Goal: Task Accomplishment & Management: Manage account settings

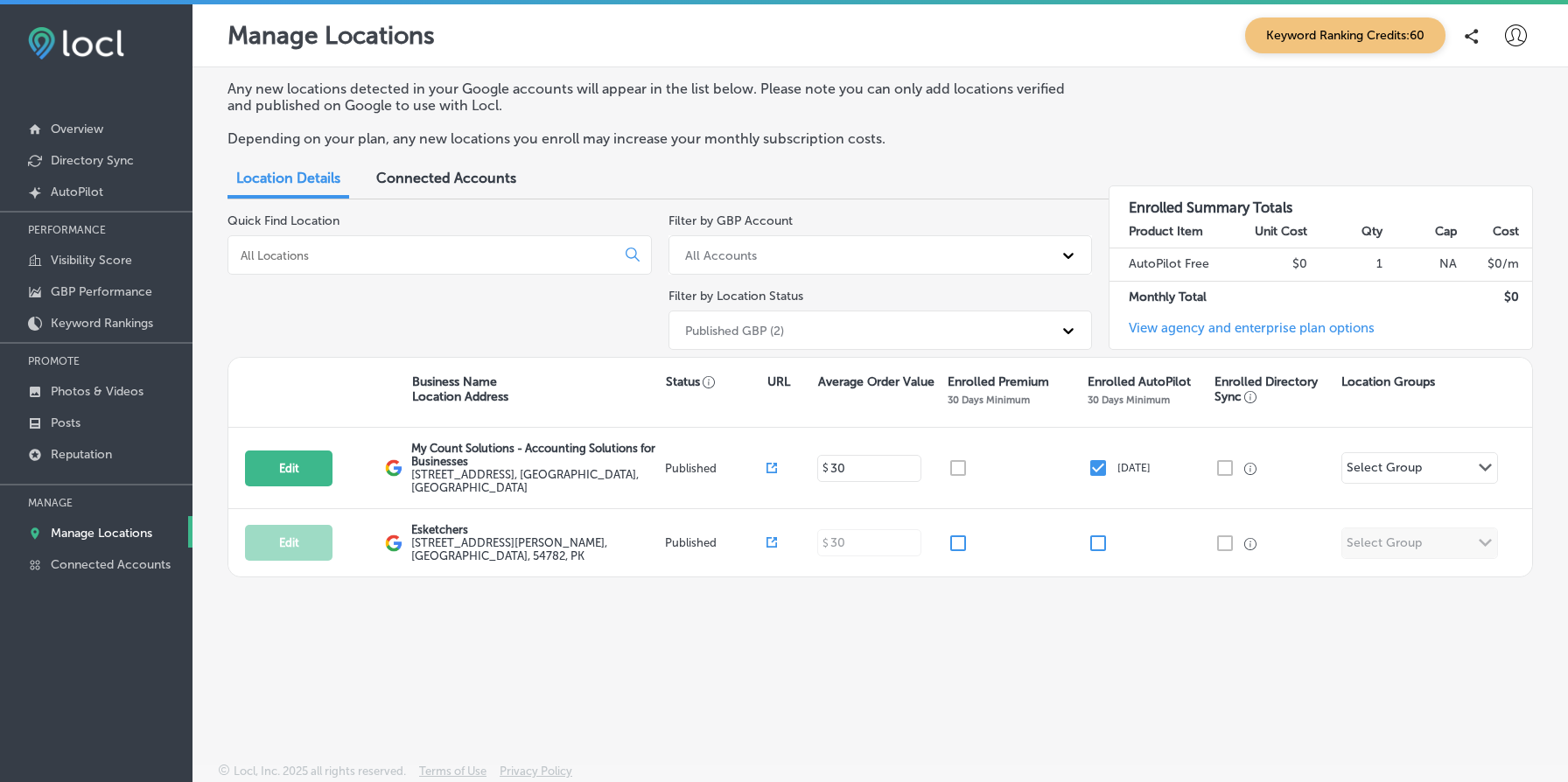
click at [521, 172] on div "Connected Accounts" at bounding box center [446, 180] width 166 height 38
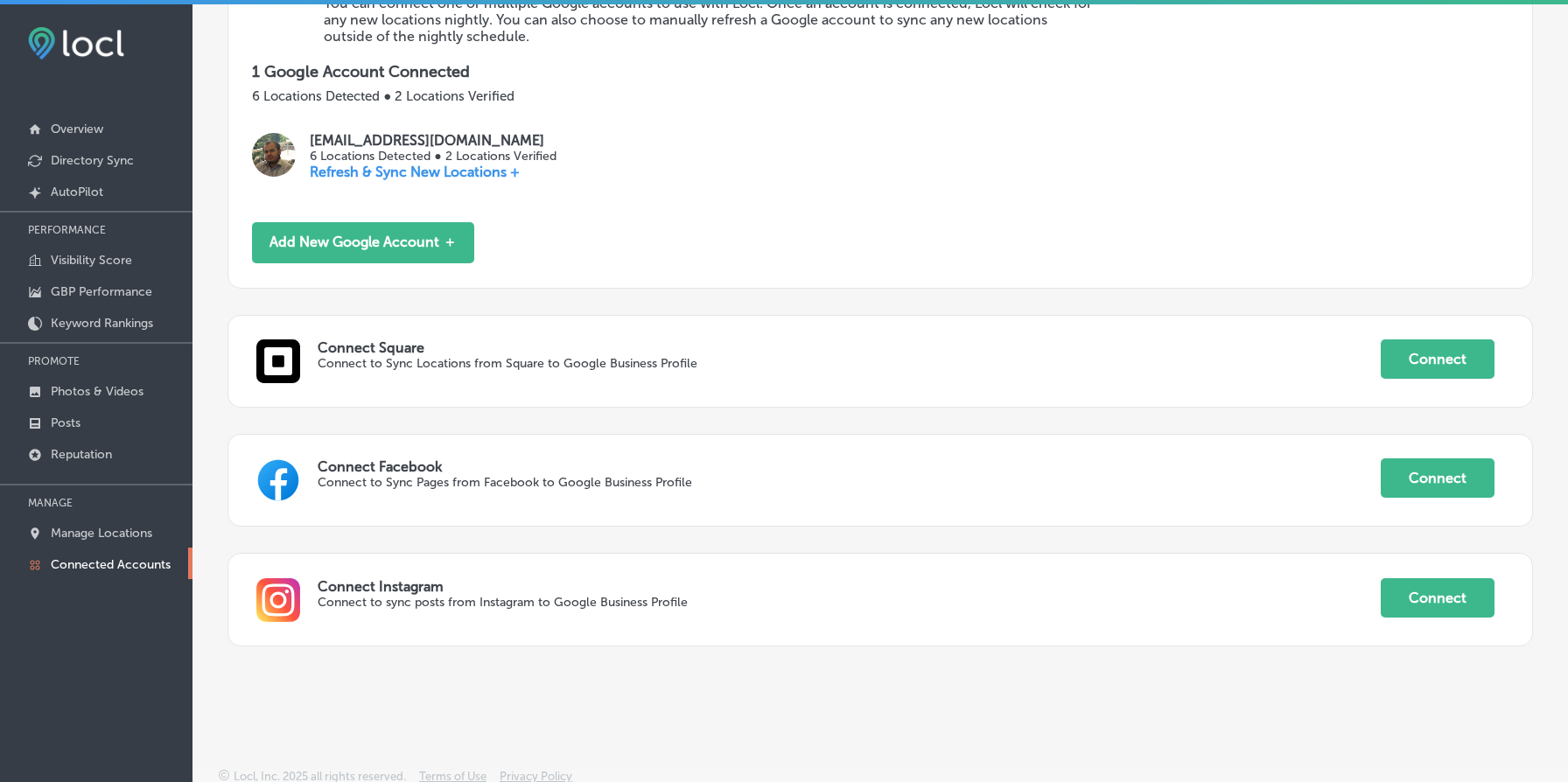
scroll to position [318, 0]
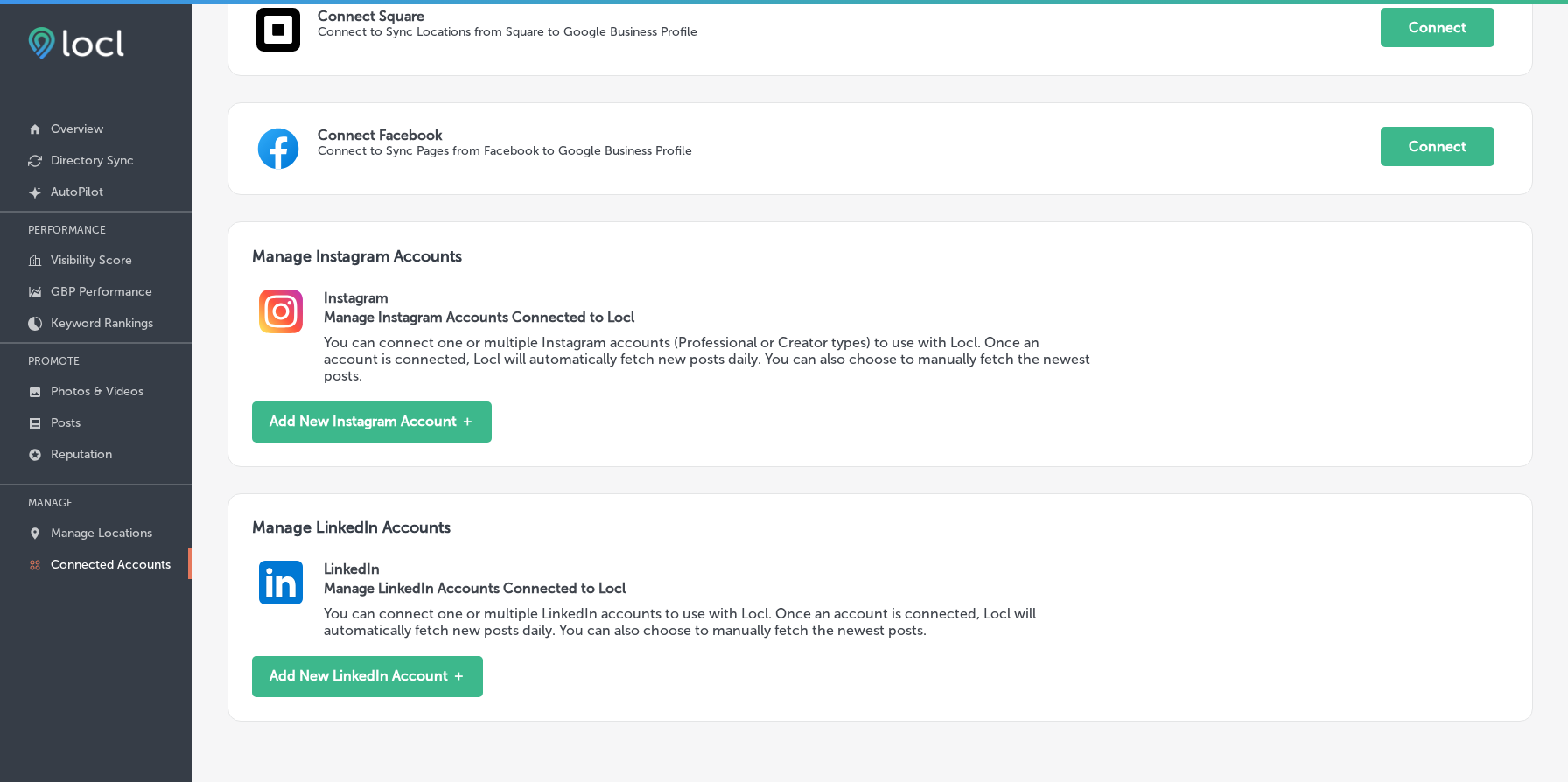
scroll to position [711, 0]
